Goal: Transaction & Acquisition: Download file/media

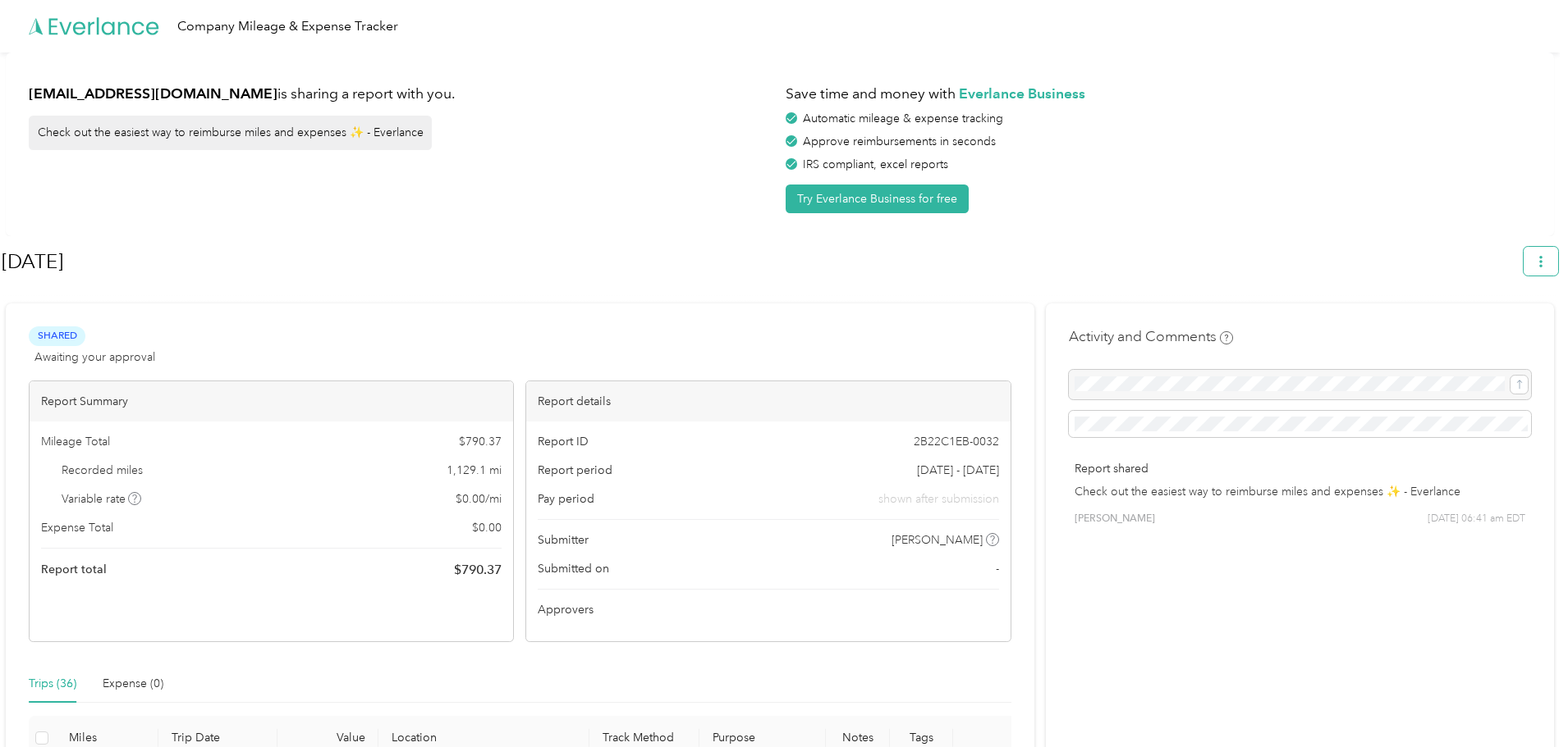
click at [689, 264] on icon "button" at bounding box center [1541, 262] width 12 height 12
click at [689, 331] on span "Download" at bounding box center [1502, 339] width 54 height 17
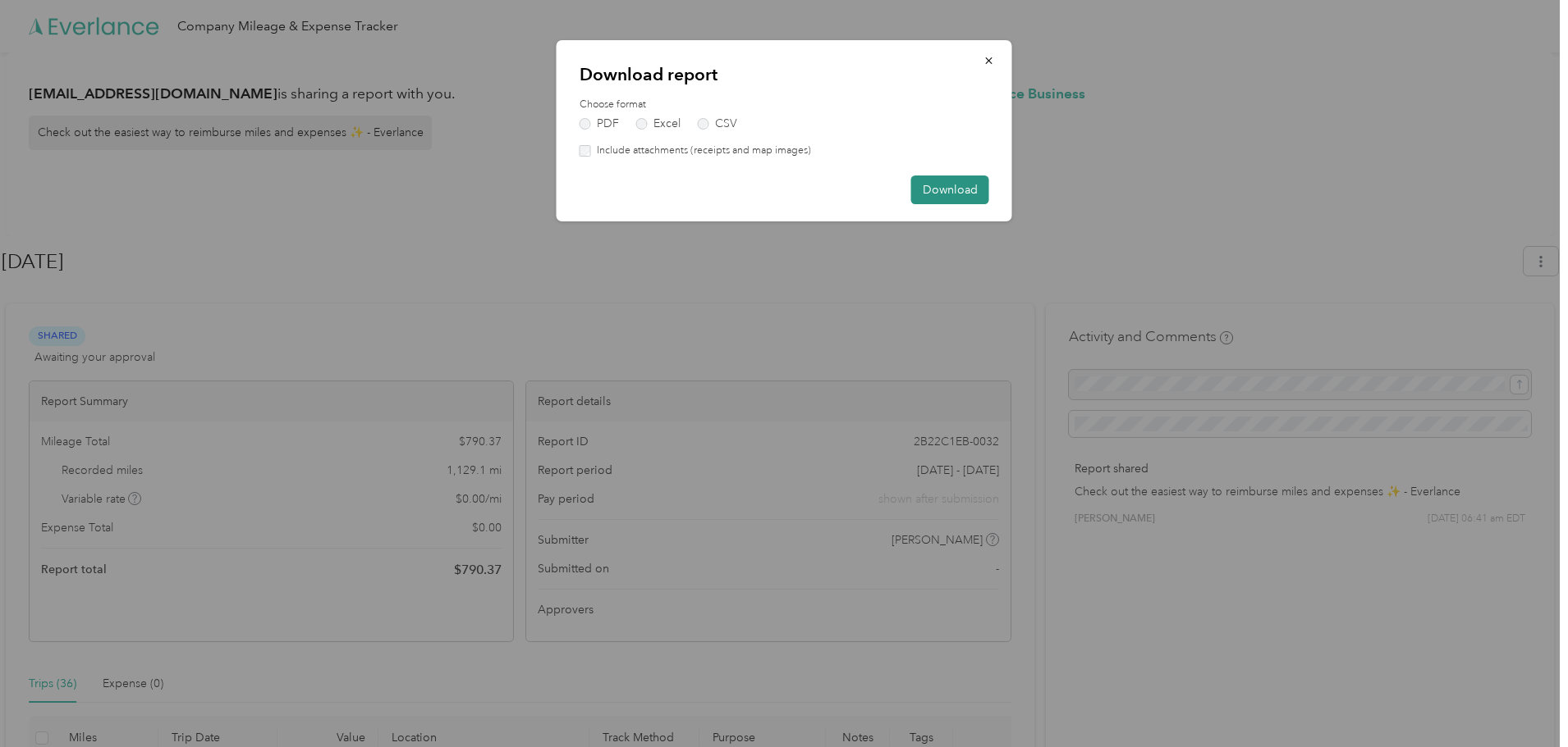
click at [689, 191] on button "Download" at bounding box center [950, 190] width 78 height 29
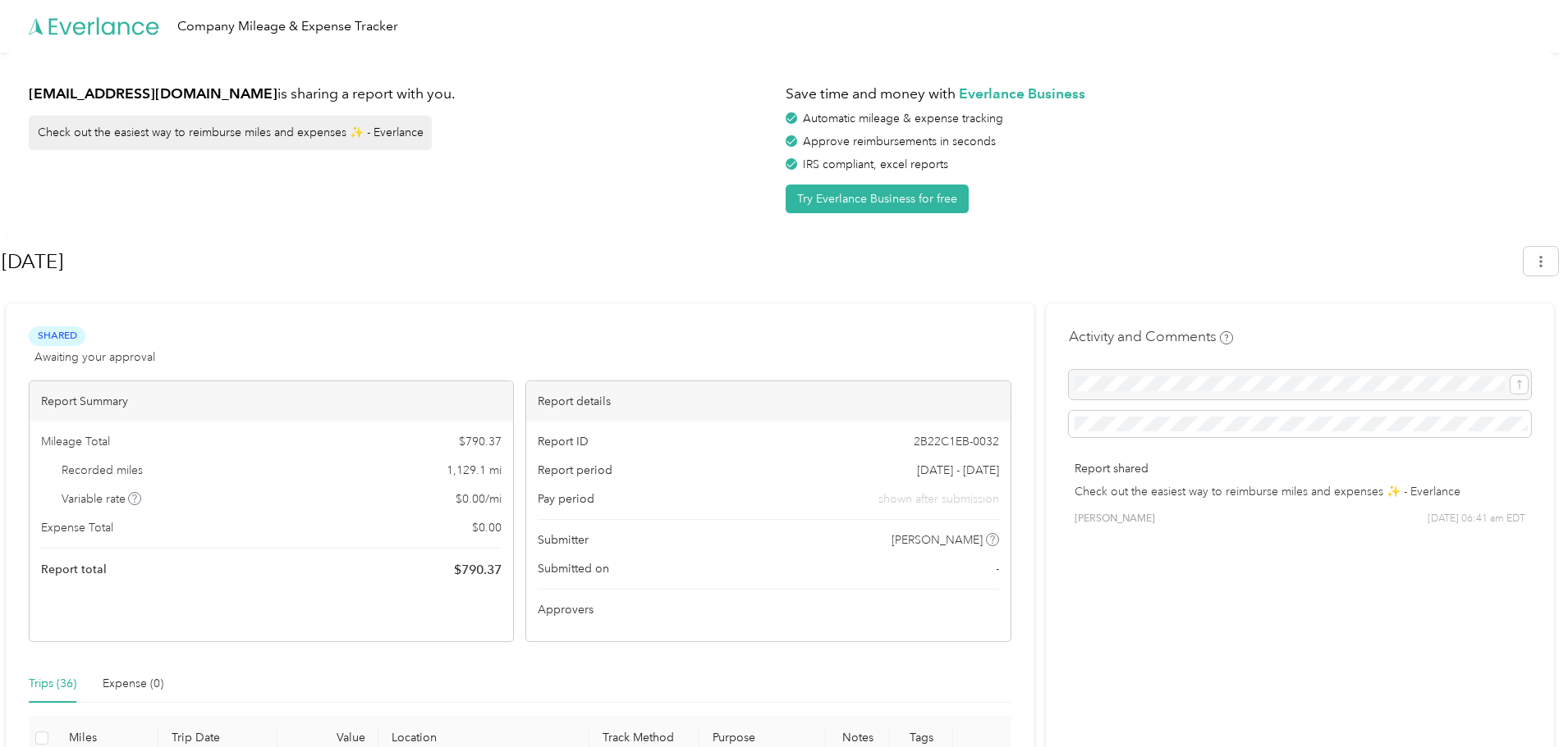
drag, startPoint x: 1501, startPoint y: 0, endPoint x: 1143, endPoint y: 140, distance: 384.4
click at [689, 140] on div "Approve reimbursements in seconds" at bounding box center [1159, 141] width 745 height 17
click at [689, 151] on div "Save time and money with Everlance Business Automatic mileage & expense trackin…" at bounding box center [1159, 143] width 745 height 137
drag, startPoint x: 1435, startPoint y: 4, endPoint x: 1213, endPoint y: 156, distance: 269.1
click at [689, 156] on div "IRS compliant, excel reports" at bounding box center [1159, 164] width 745 height 17
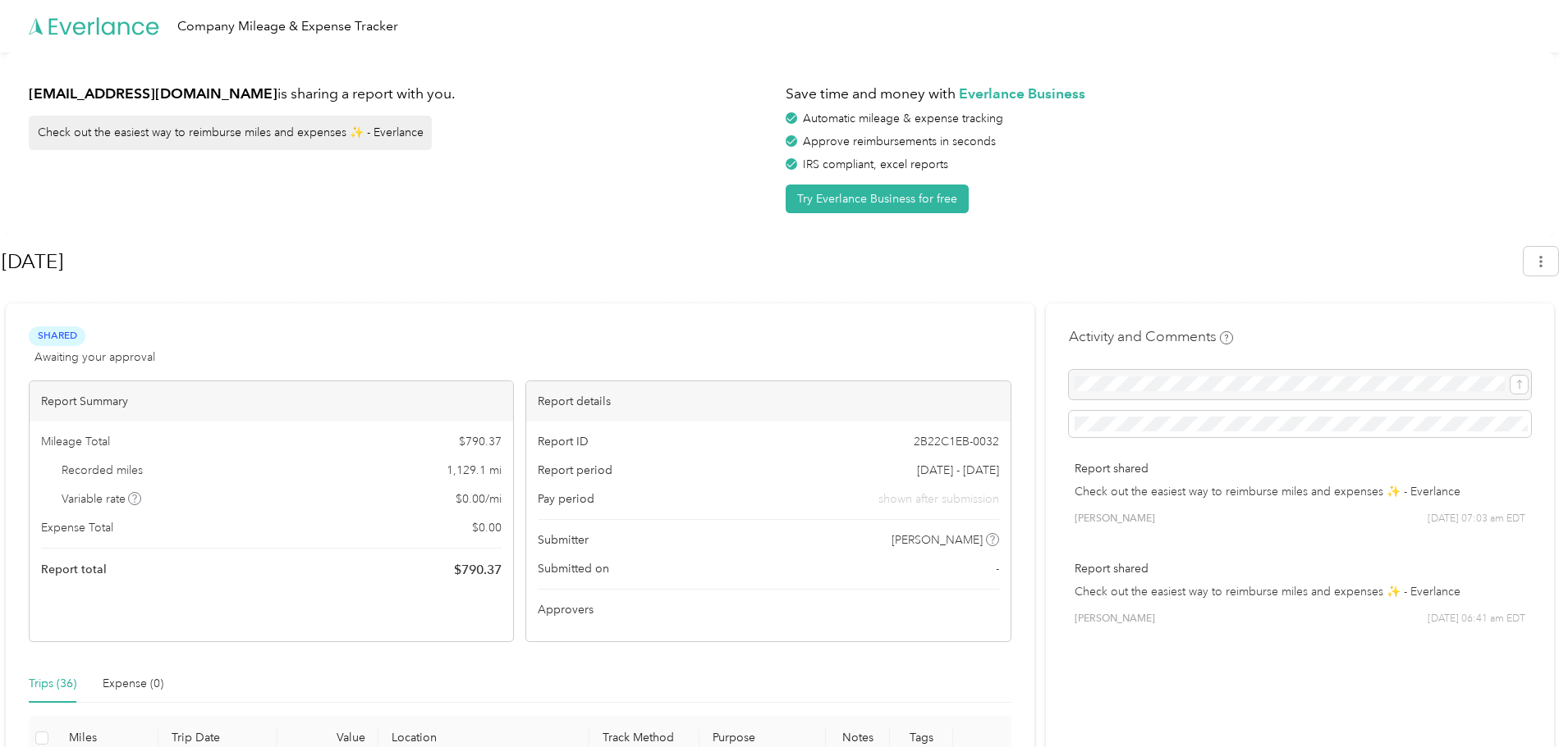
click at [689, 85] on h1 "Save time and money with Everlance Business" at bounding box center [1159, 94] width 745 height 21
click at [689, 260] on button "button" at bounding box center [1540, 261] width 35 height 29
click at [689, 331] on span "Download" at bounding box center [1502, 339] width 54 height 17
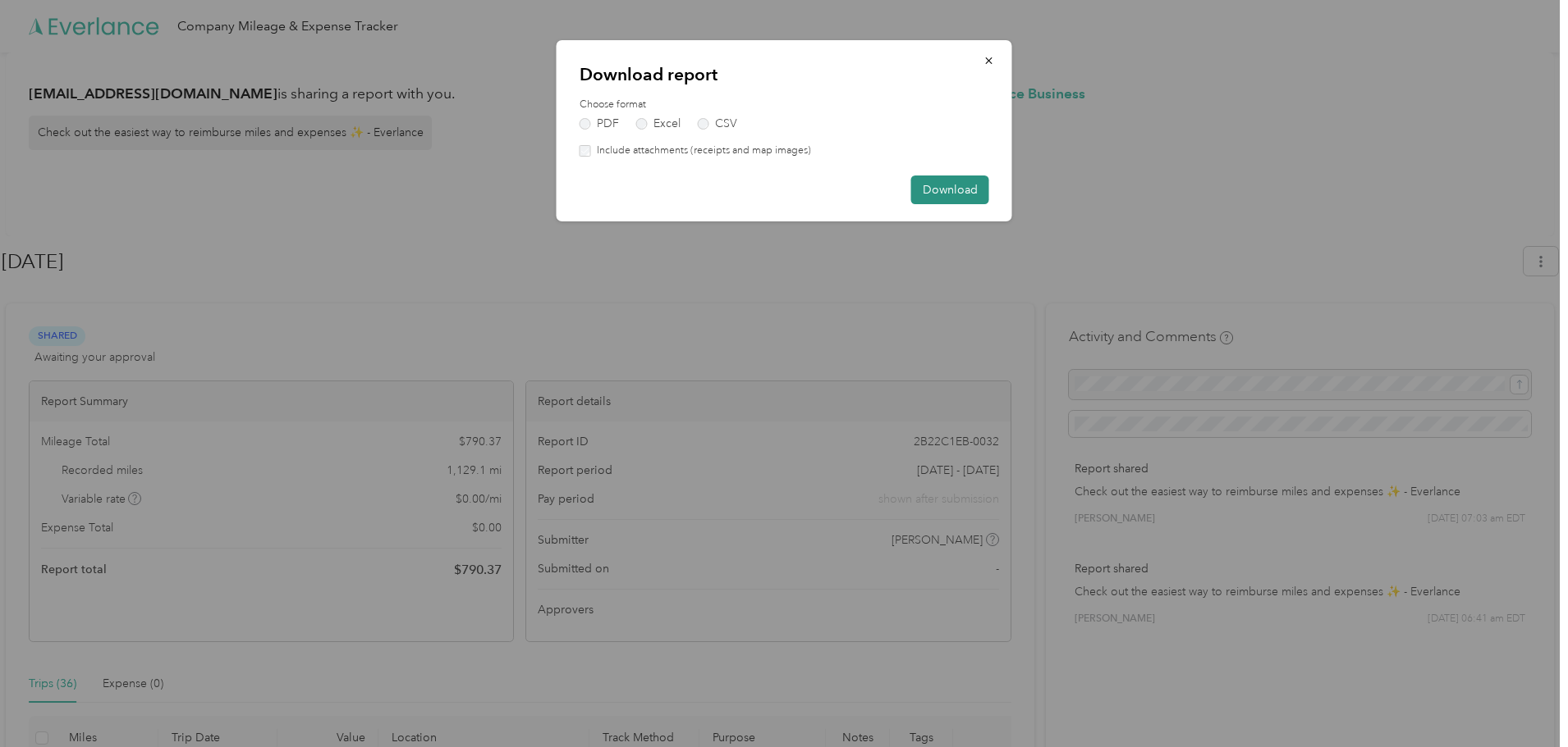
click at [689, 183] on button "Download" at bounding box center [950, 190] width 78 height 29
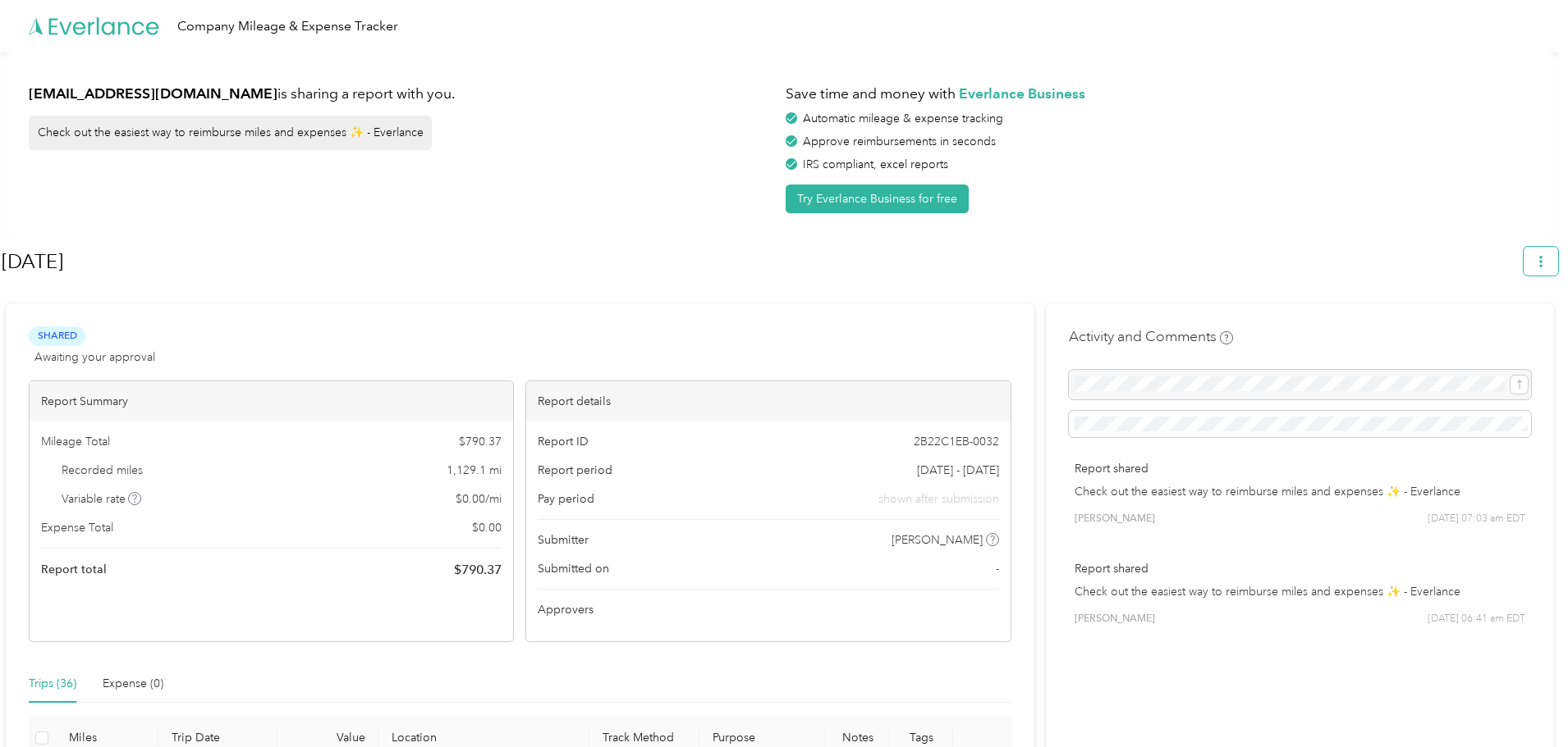
click at [689, 268] on button "button" at bounding box center [1540, 261] width 35 height 29
click at [689, 331] on span "Download" at bounding box center [1502, 339] width 54 height 17
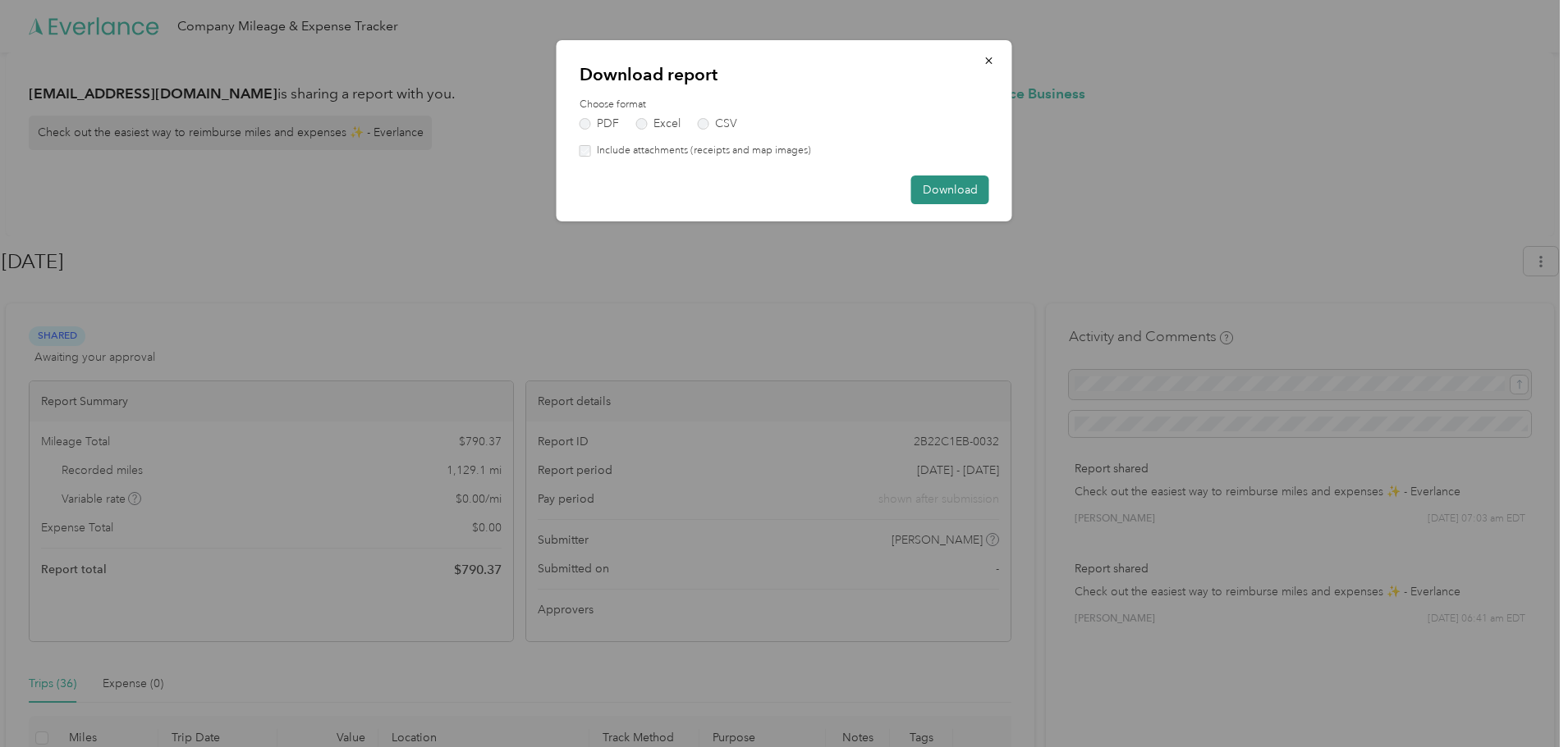
click at [689, 190] on button "Download" at bounding box center [950, 190] width 78 height 29
